Goal: Task Accomplishment & Management: Complete application form

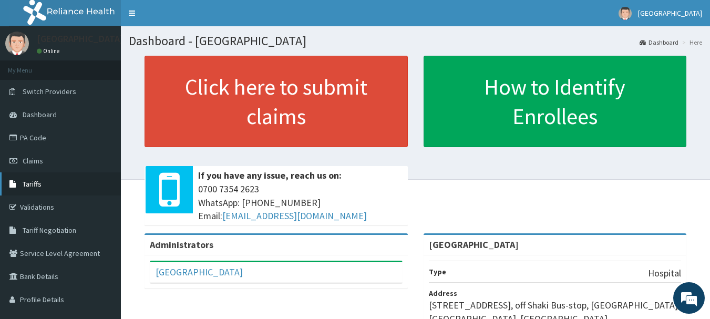
click at [28, 178] on link "Tariffs" at bounding box center [60, 183] width 121 height 23
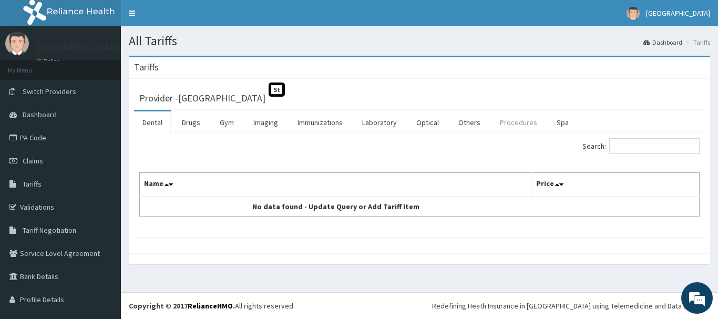
click at [510, 123] on link "Procedures" at bounding box center [519, 122] width 54 height 22
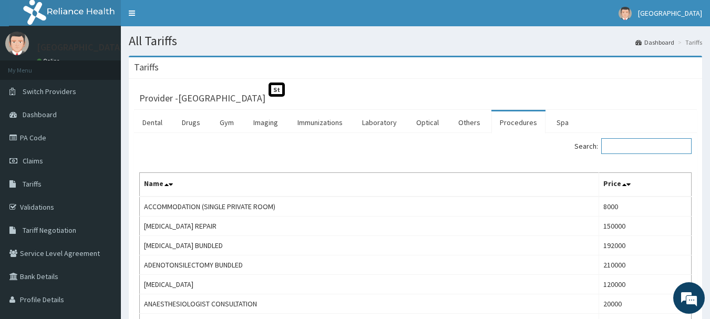
click at [639, 146] on input "Search:" at bounding box center [647, 146] width 90 height 16
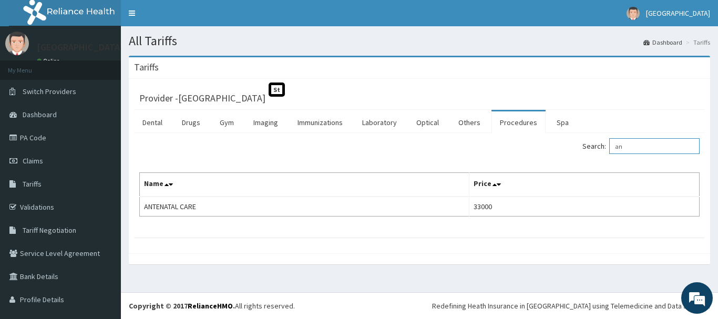
type input "a"
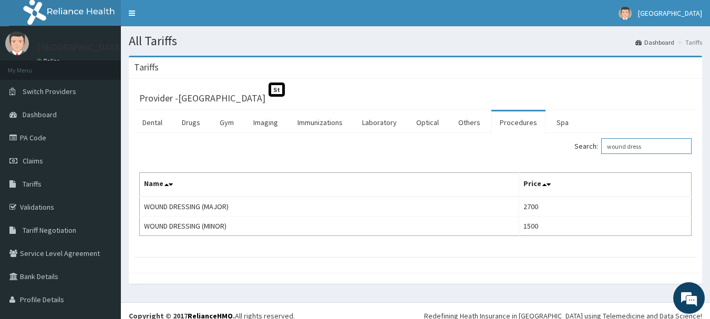
type input "wound dress"
click at [40, 134] on link "PA Code" at bounding box center [60, 137] width 121 height 23
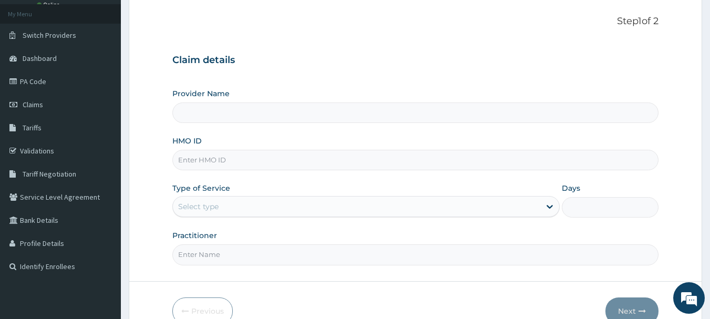
drag, startPoint x: 718, startPoint y: 69, endPoint x: 718, endPoint y: 108, distance: 39.4
click at [710, 108] on html "R EL Toggle navigation Peceful Health Hospital Peceful Health Hospital - peacef…" at bounding box center [355, 160] width 710 height 432
click at [296, 165] on input "HMO ID" at bounding box center [415, 159] width 487 height 21
paste input "SKC/10039/B"
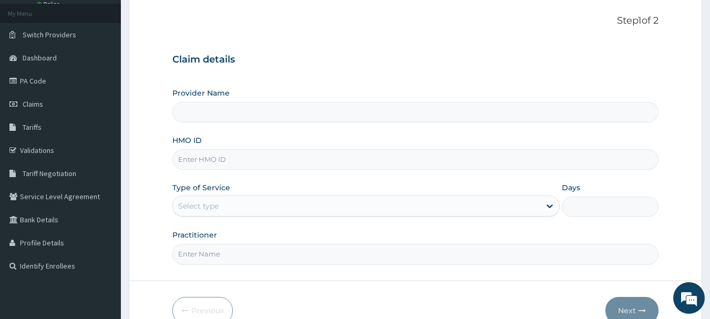
type input "SKC/10039/B"
type input "Peaceful Health Hospital"
click at [192, 161] on input "SKC/10039/B" at bounding box center [415, 159] width 487 height 21
type input "SKC/10039/B"
click at [226, 209] on div "Select type" at bounding box center [357, 206] width 368 height 17
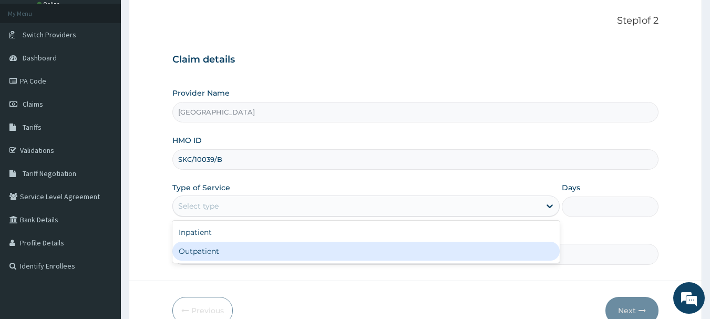
click at [206, 246] on div "Outpatient" at bounding box center [366, 251] width 388 height 19
type input "1"
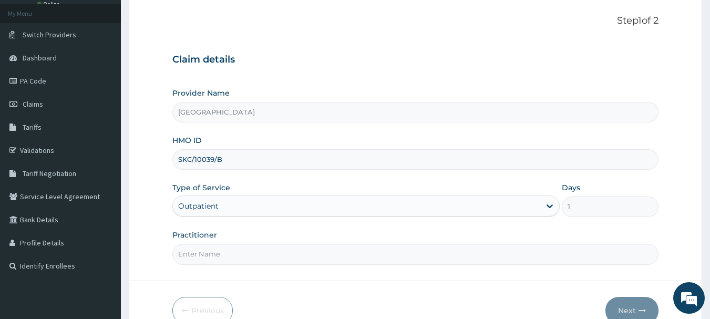
click at [190, 253] on input "Practitioner" at bounding box center [415, 254] width 487 height 21
type input "DR. ADEMOLA"
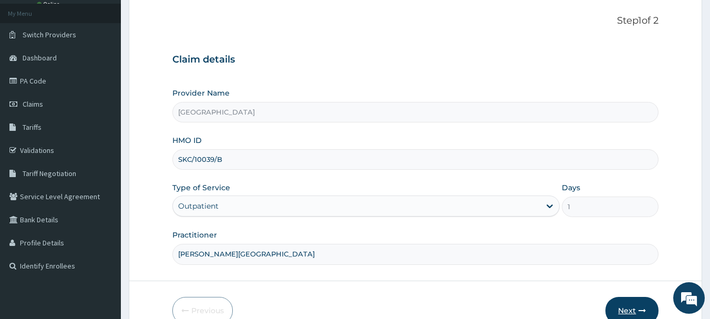
click at [634, 302] on button "Next" at bounding box center [632, 310] width 53 height 27
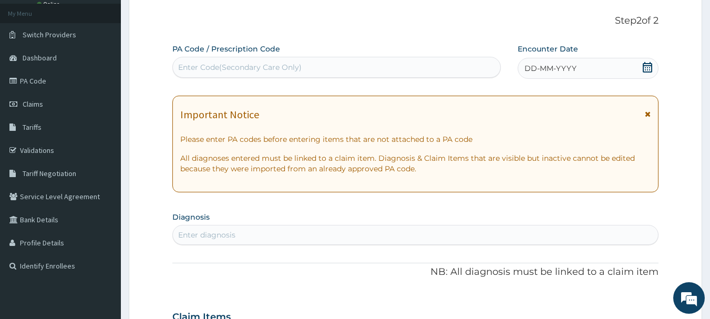
click at [643, 64] on icon at bounding box center [648, 67] width 11 height 11
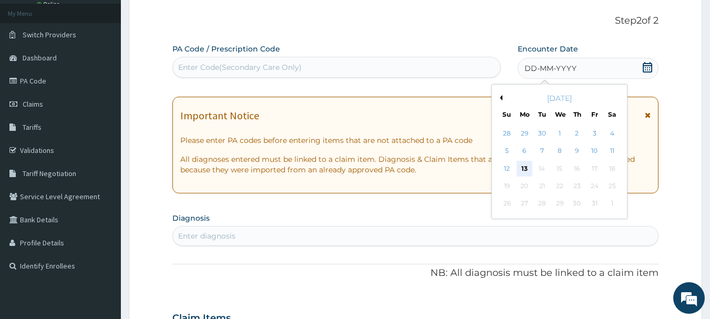
click at [526, 167] on div "13" at bounding box center [525, 169] width 16 height 16
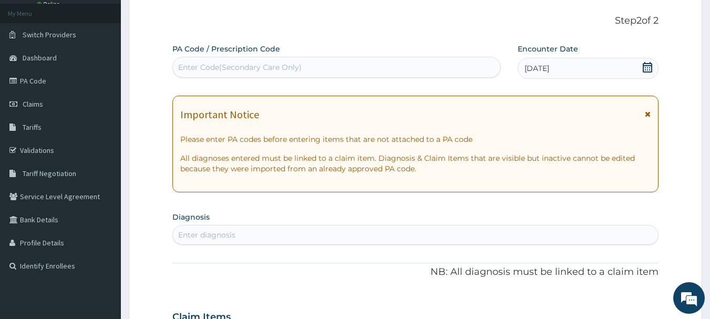
click at [233, 70] on div "Enter Code(Secondary Care Only)" at bounding box center [240, 67] width 124 height 11
paste input "PA/C7C2AE"
type input "PA/C7C2AE"
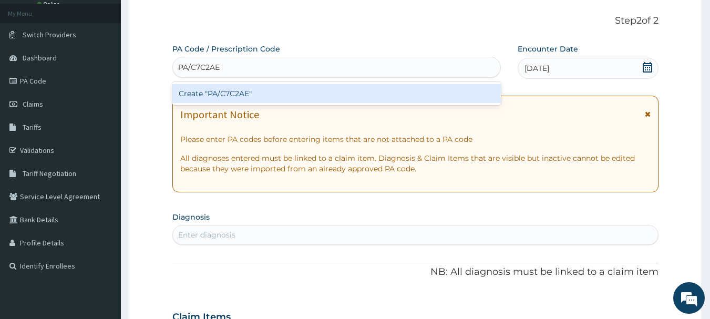
click at [242, 93] on div "Create "PA/C7C2AE"" at bounding box center [336, 93] width 329 height 19
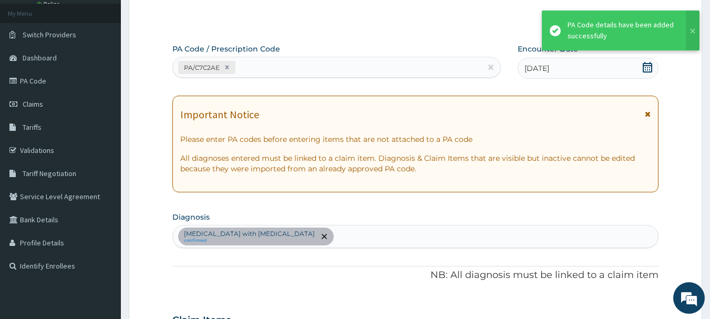
scroll to position [314, 0]
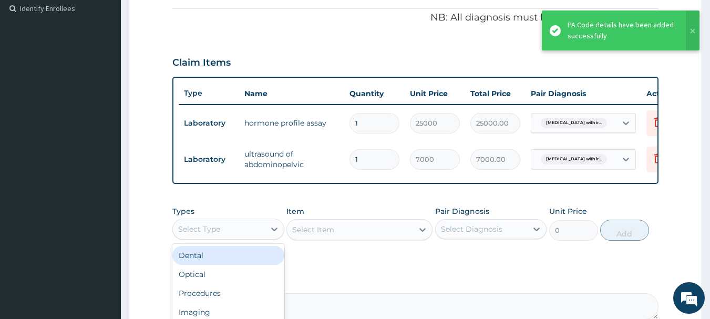
click at [254, 238] on div "Select Type" at bounding box center [219, 229] width 92 height 17
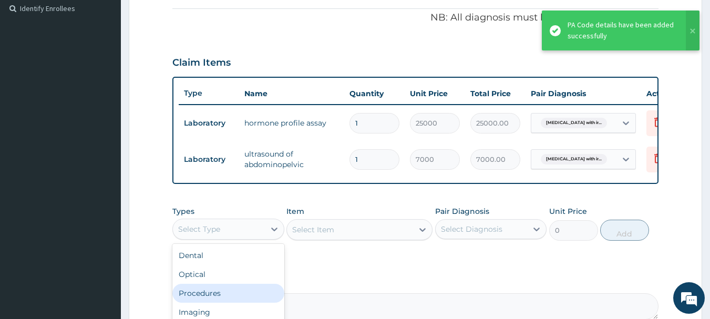
click at [226, 301] on div "Procedures" at bounding box center [228, 293] width 112 height 19
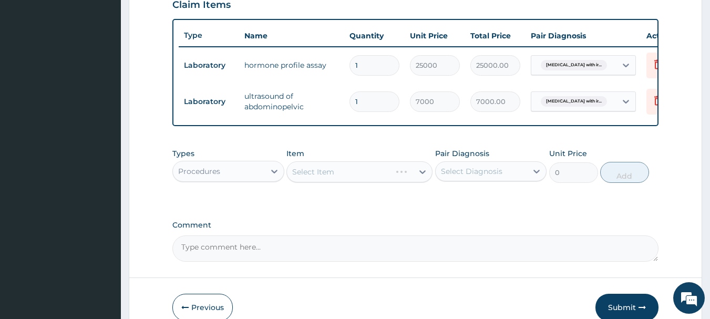
scroll to position [383, 0]
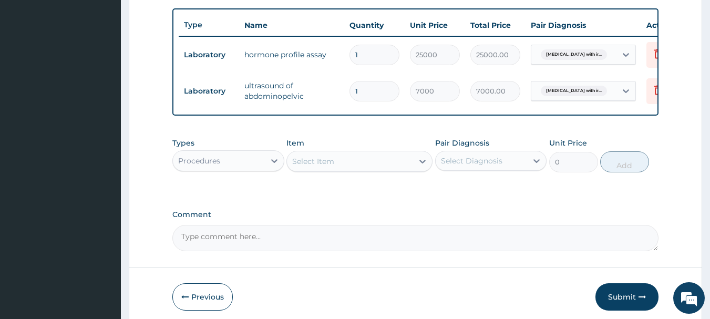
click at [383, 170] on div "Select Item" at bounding box center [350, 161] width 126 height 17
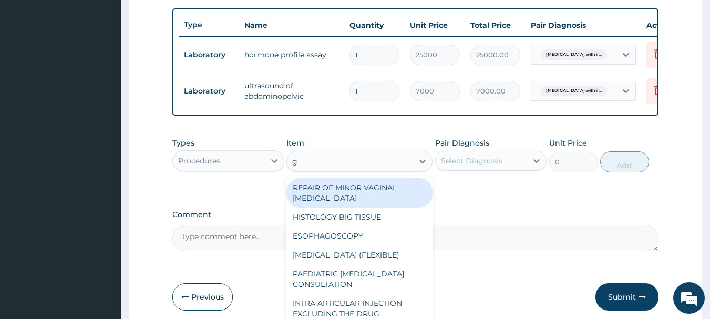
type input "gp"
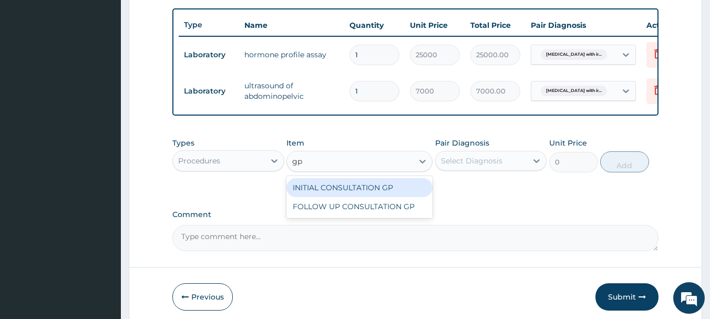
click at [386, 192] on div "INITIAL CONSULTATION GP" at bounding box center [360, 187] width 146 height 19
type input "3500"
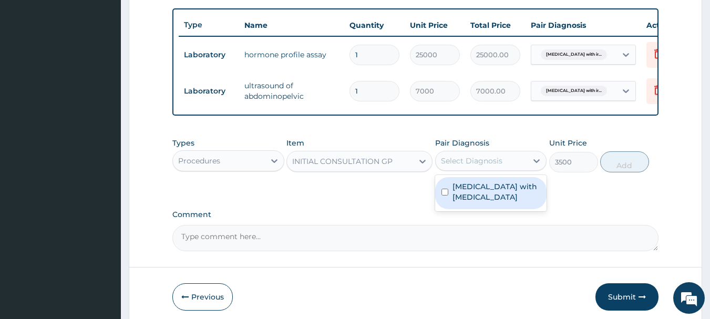
click at [508, 169] on div "Select Diagnosis" at bounding box center [482, 160] width 92 height 17
click at [485, 202] on label "Excessive menstruation with irregular cycle" at bounding box center [497, 191] width 88 height 21
checkbox input "true"
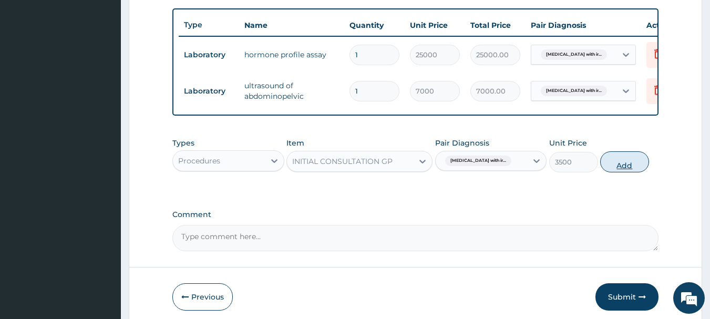
click at [631, 170] on button "Add" at bounding box center [624, 161] width 49 height 21
type input "0"
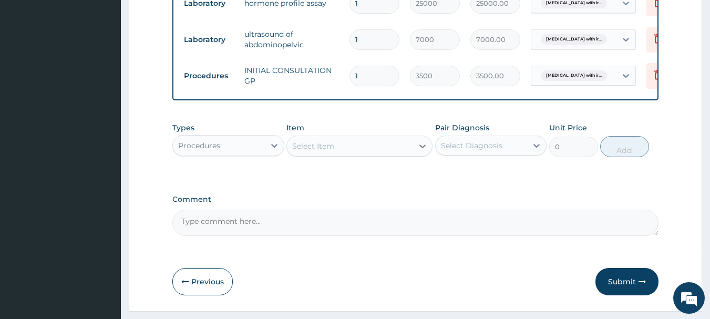
scroll to position [470, 0]
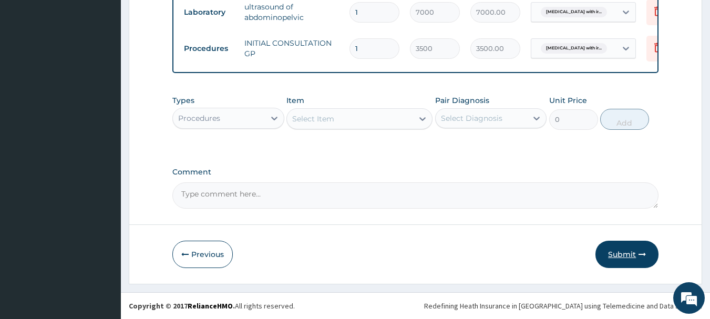
click at [621, 256] on button "Submit" at bounding box center [627, 254] width 63 height 27
